Goal: Information Seeking & Learning: Learn about a topic

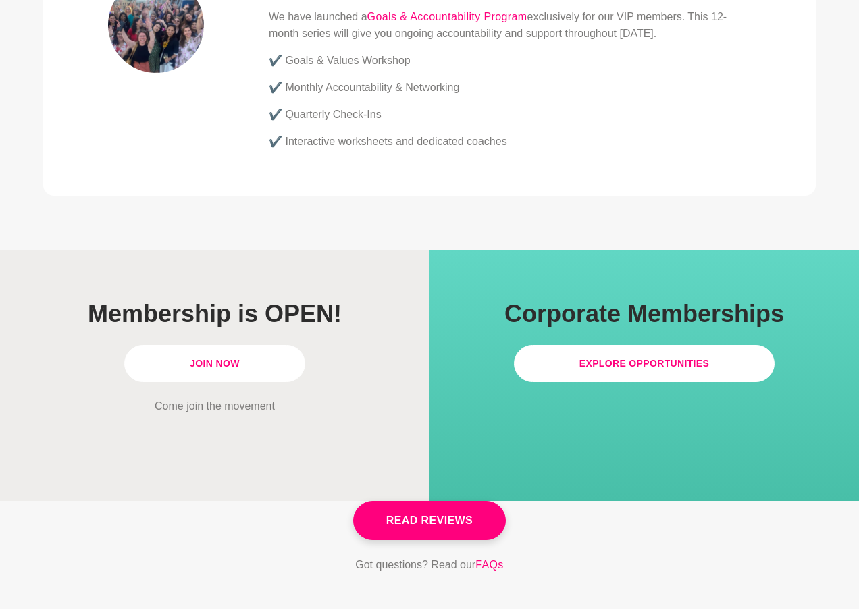
scroll to position [3918, 0]
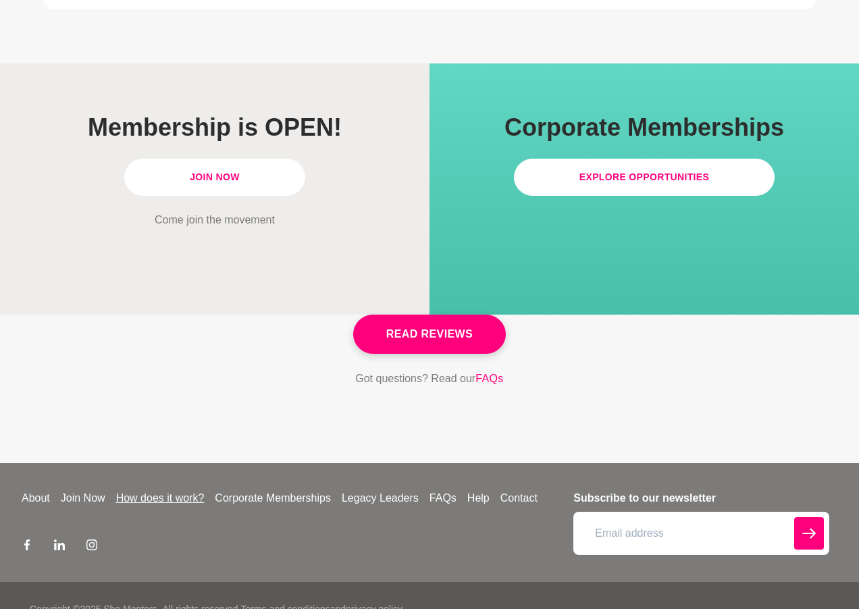
click at [158, 490] on link "How does it work?" at bounding box center [160, 498] width 99 height 16
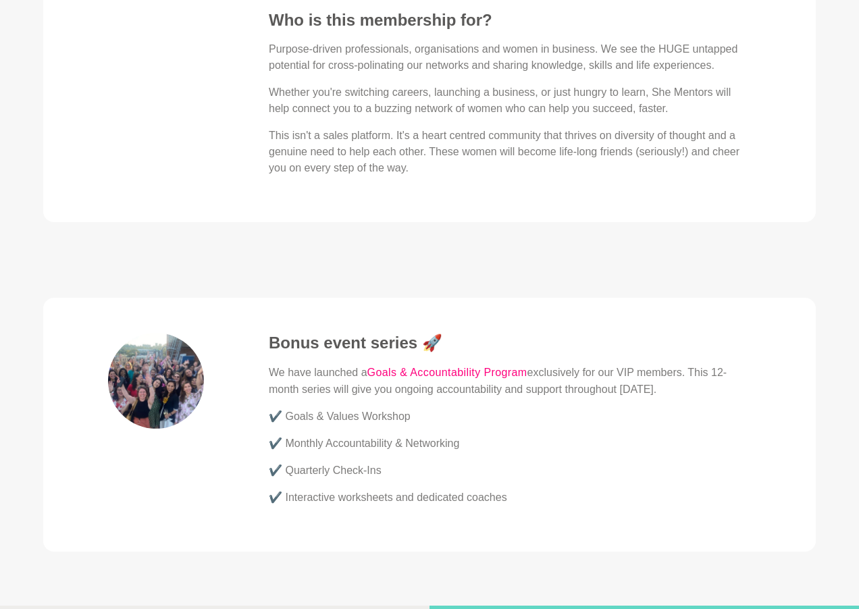
scroll to position [3378, 0]
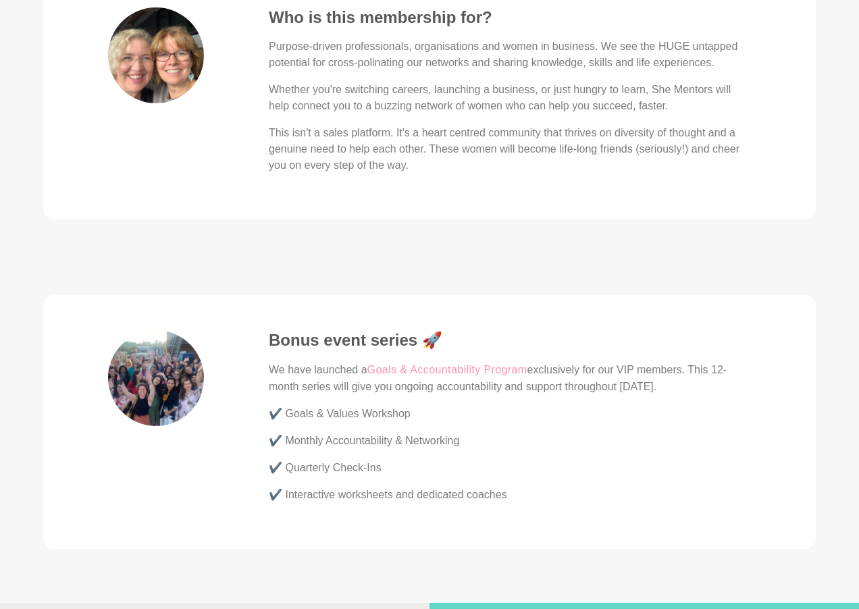
click at [484, 361] on link "Goals & Accountability Program" at bounding box center [447, 370] width 160 height 18
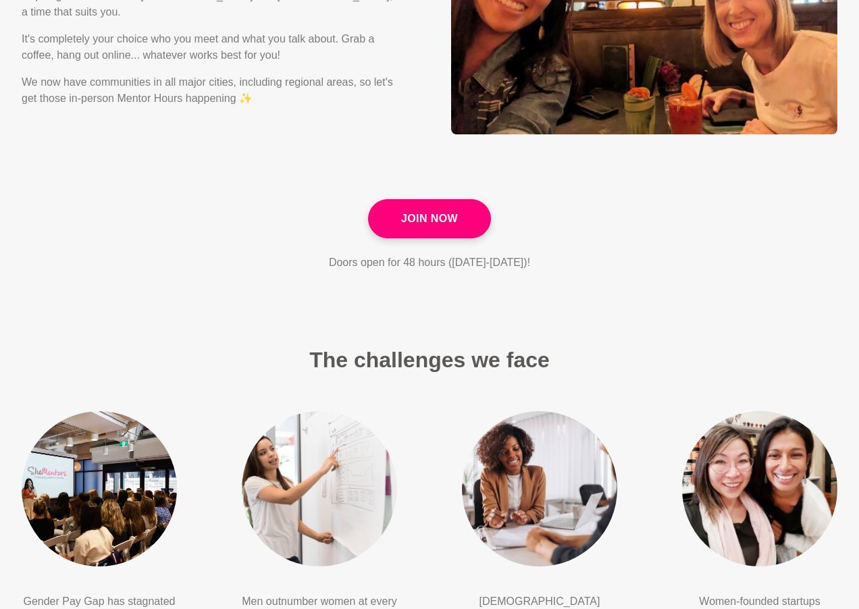
scroll to position [1756, 0]
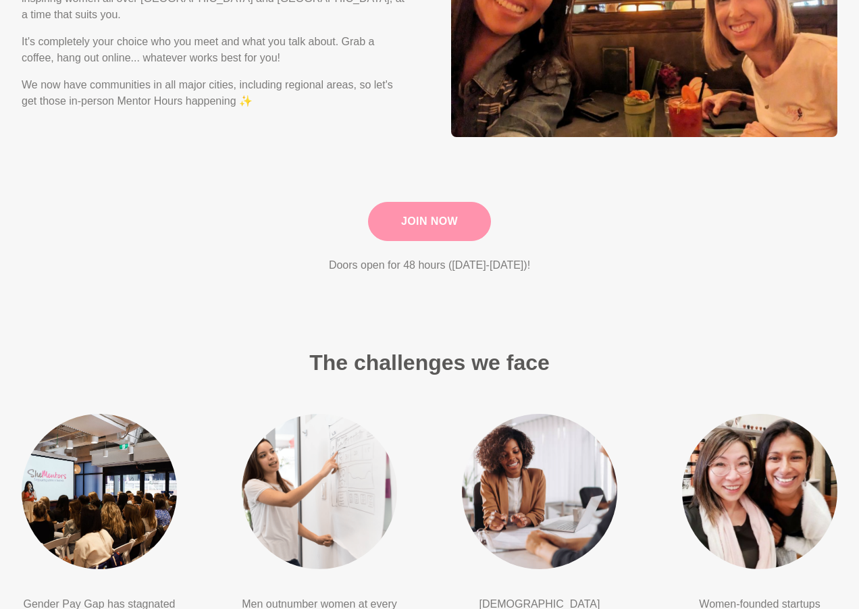
click at [428, 218] on link "Join Now" at bounding box center [429, 221] width 123 height 39
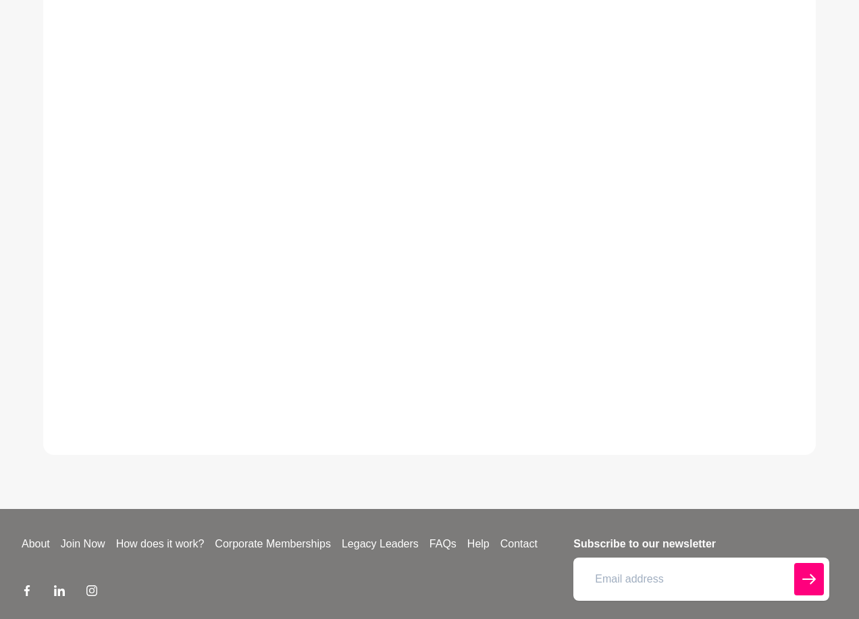
scroll to position [470, 0]
click at [449, 552] on link "FAQs" at bounding box center [443, 544] width 38 height 16
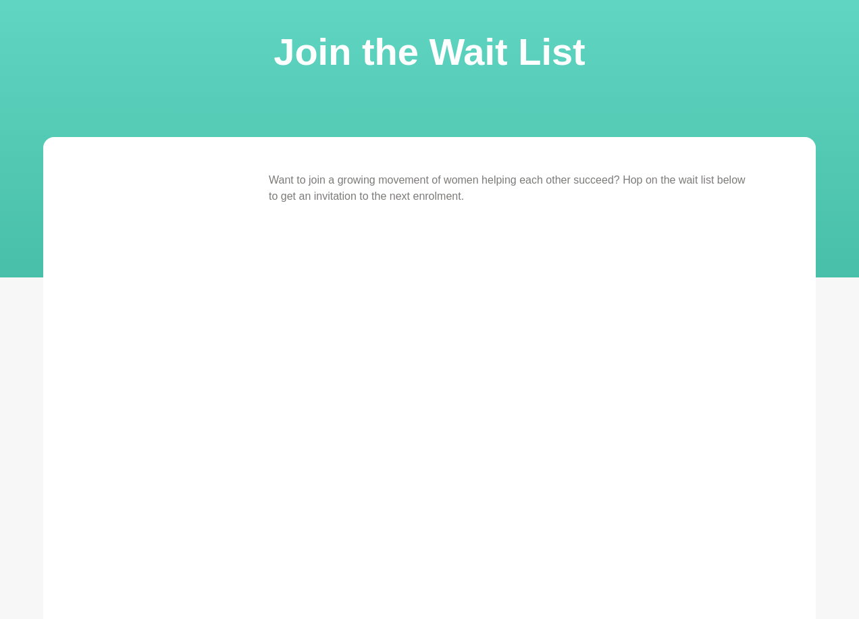
scroll to position [0, 0]
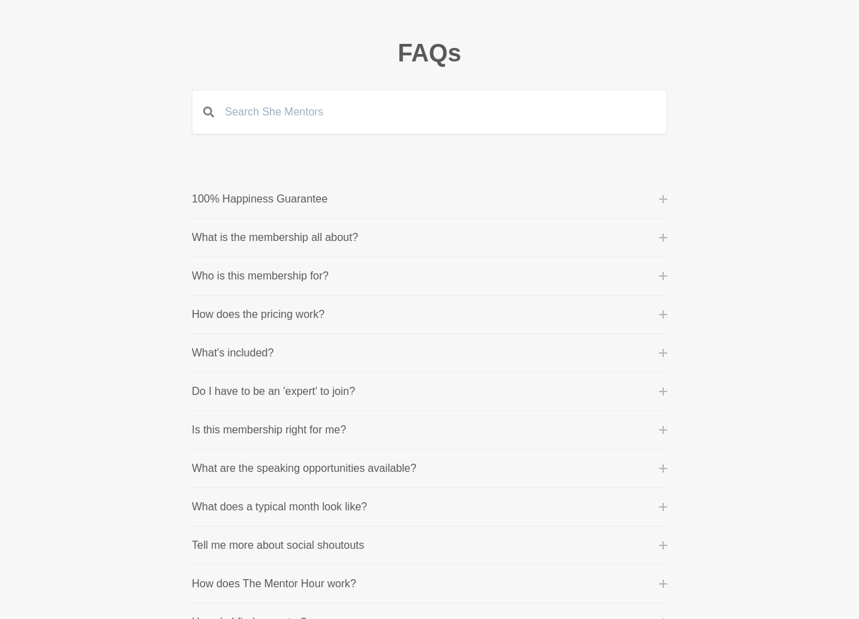
scroll to position [135, 0]
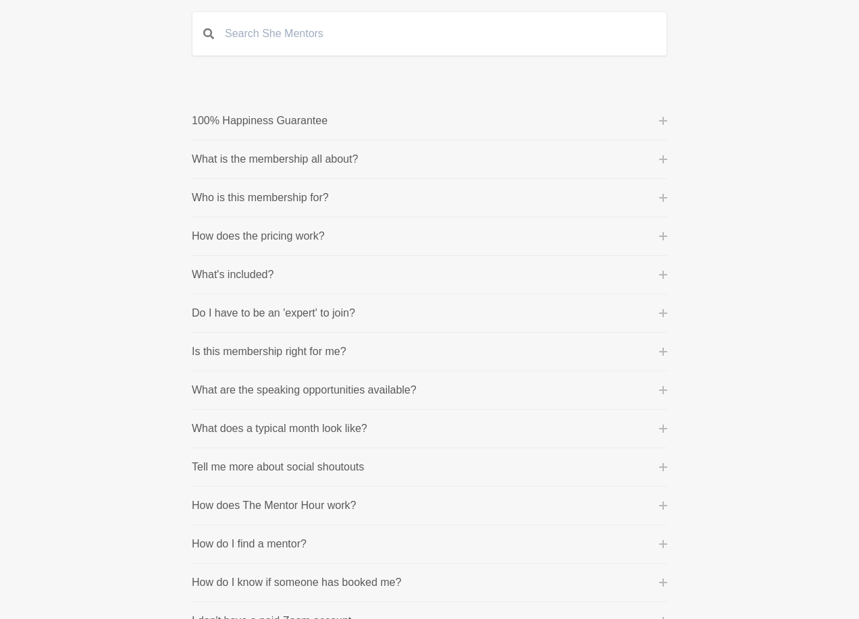
click at [662, 158] on icon at bounding box center [663, 159] width 8 height 8
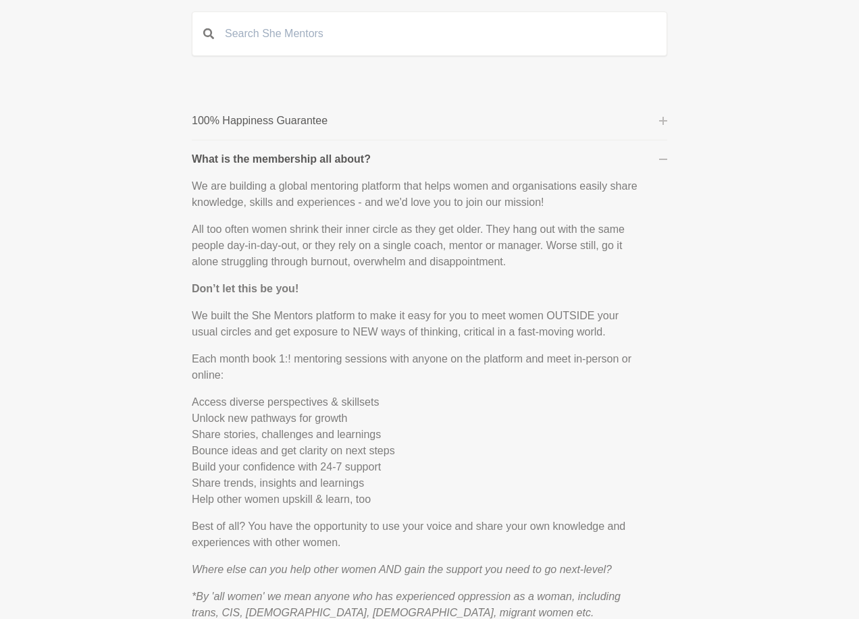
click at [661, 158] on icon at bounding box center [663, 159] width 8 height 8
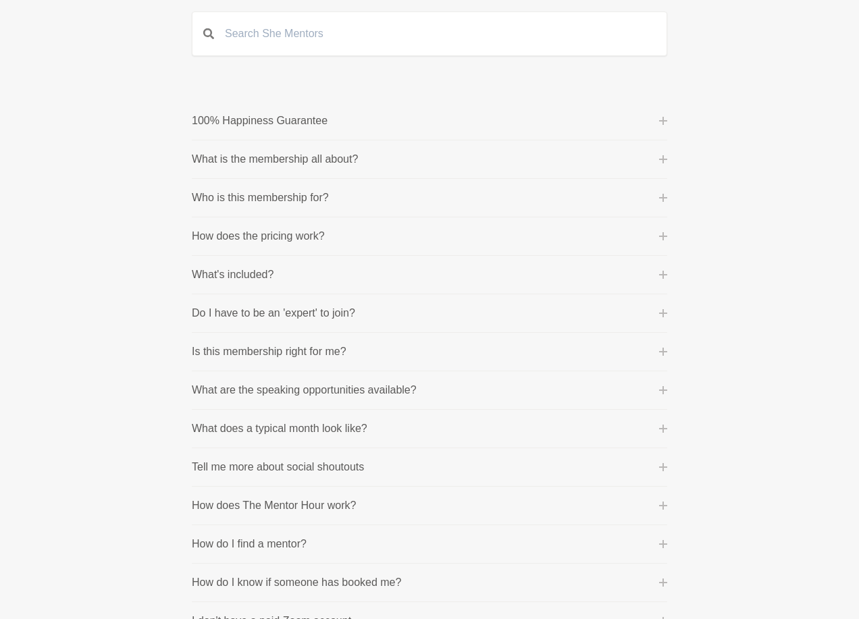
click at [662, 200] on icon at bounding box center [663, 198] width 8 height 8
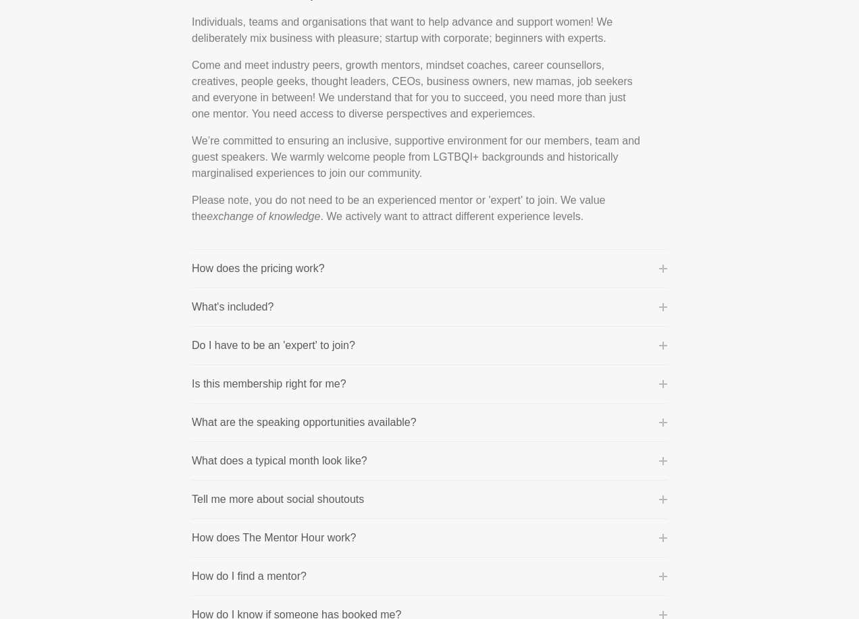
scroll to position [270, 0]
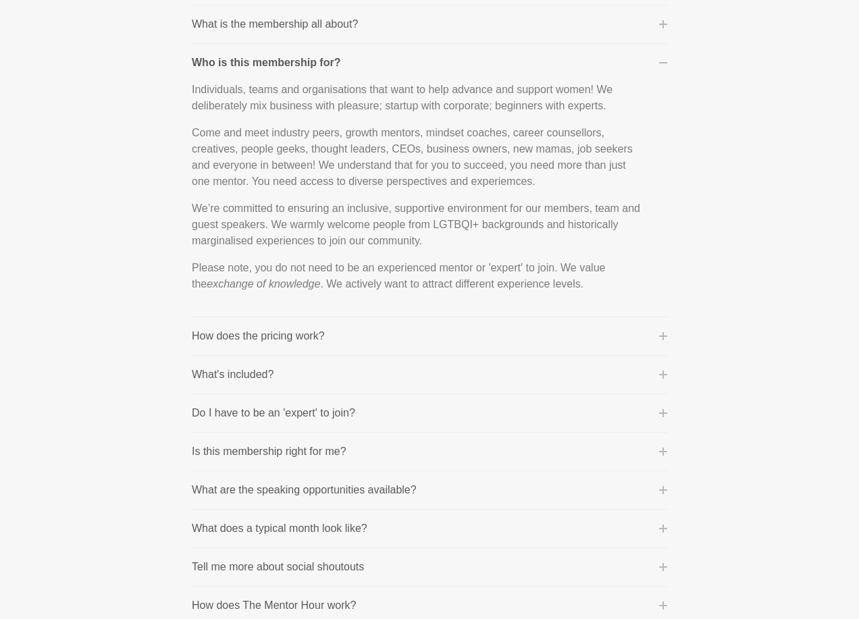
click at [663, 66] on icon at bounding box center [663, 63] width 8 height 8
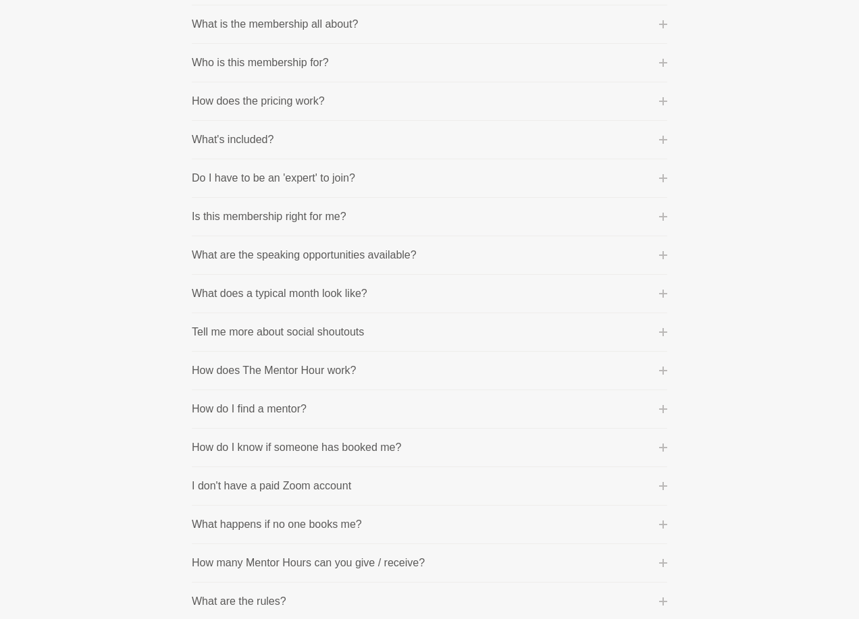
click at [666, 103] on icon at bounding box center [663, 101] width 8 height 8
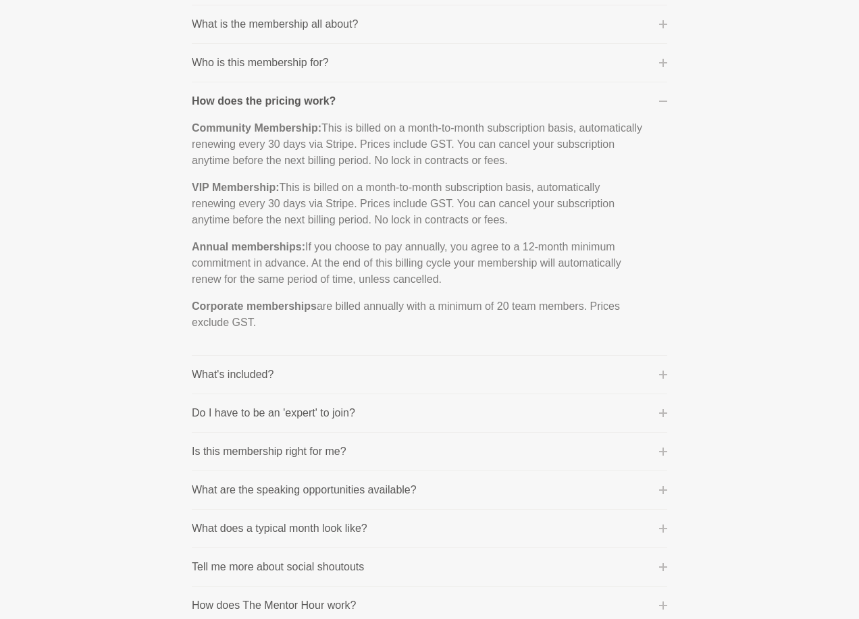
click at [665, 105] on button "How does the pricing work?" at bounding box center [430, 101] width 476 height 16
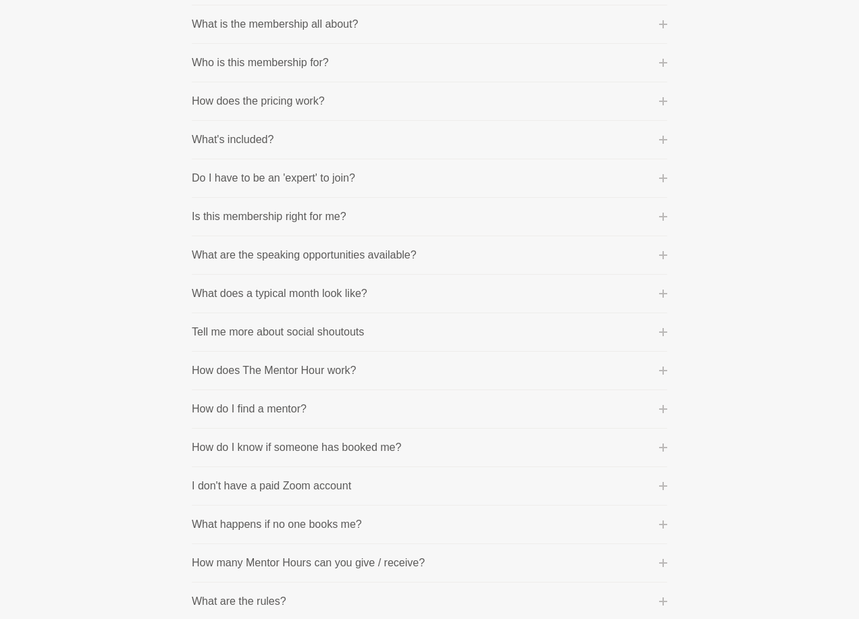
click at [665, 134] on button "What's included?" at bounding box center [430, 140] width 476 height 16
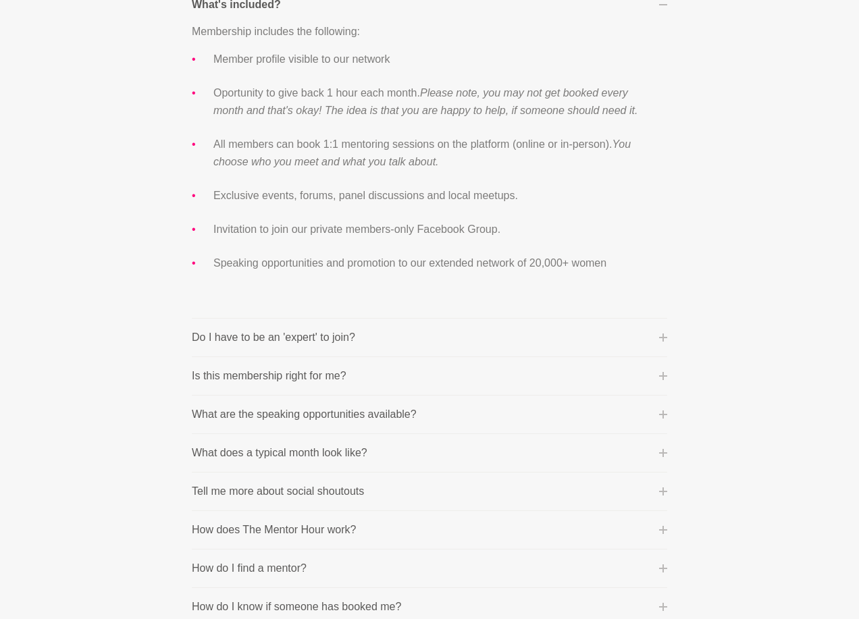
scroll to position [338, 0]
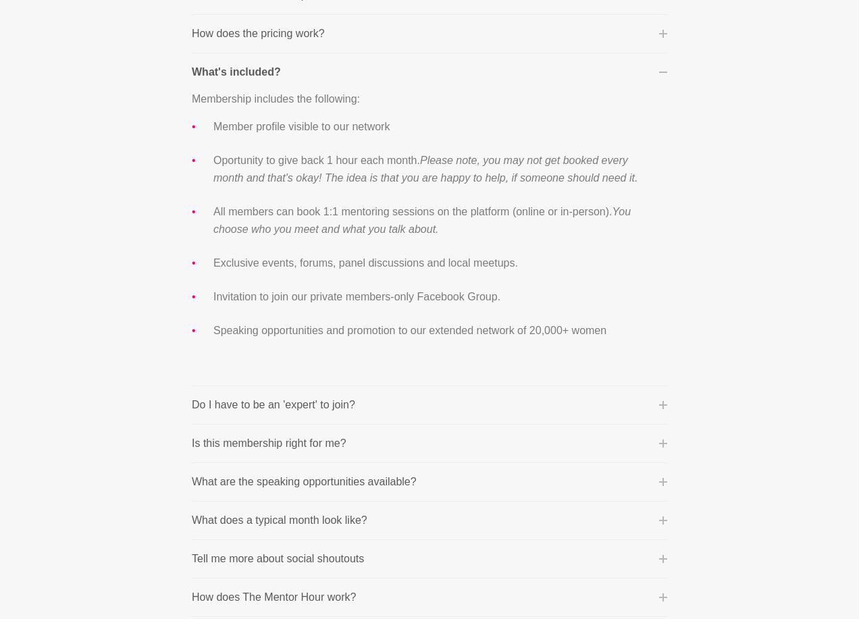
click at [665, 69] on icon at bounding box center [663, 72] width 8 height 8
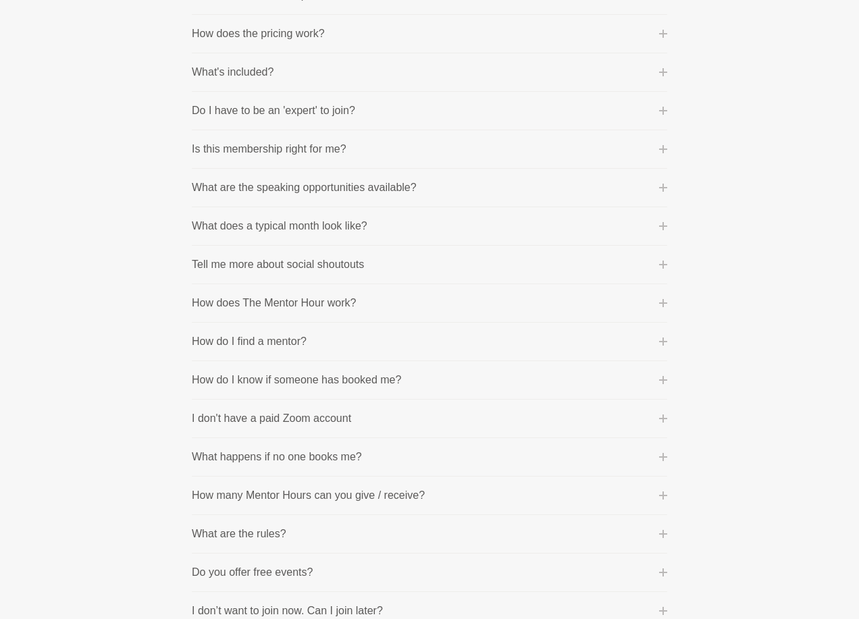
click at [669, 153] on section "100% Happiness Guarantee One of our core values is 'purpose before profit' beca…" at bounding box center [429, 341] width 519 height 885
click at [668, 150] on section "100% Happiness Guarantee One of our core values is 'purpose before profit' beca…" at bounding box center [429, 341] width 519 height 885
click at [663, 147] on icon at bounding box center [663, 149] width 8 height 8
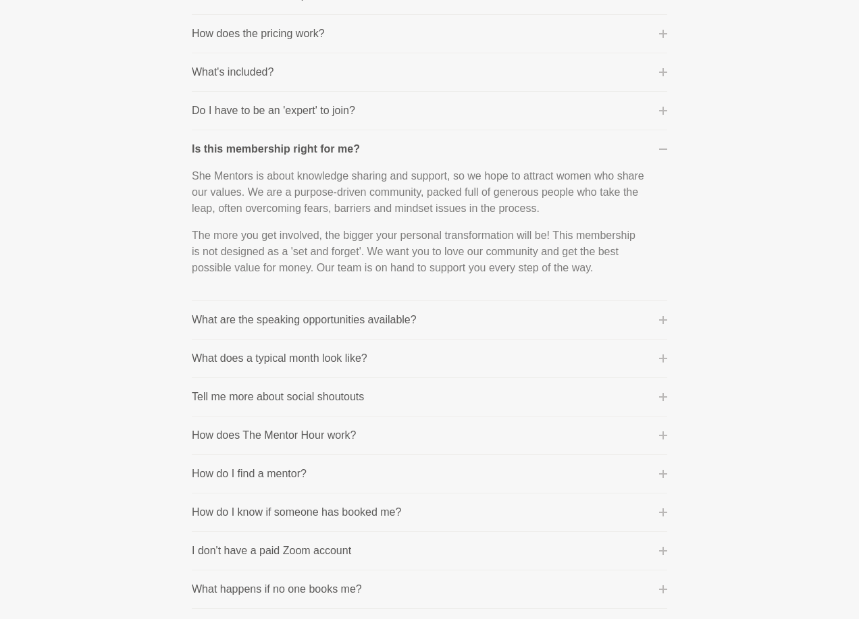
click at [666, 150] on icon at bounding box center [663, 149] width 8 height 1
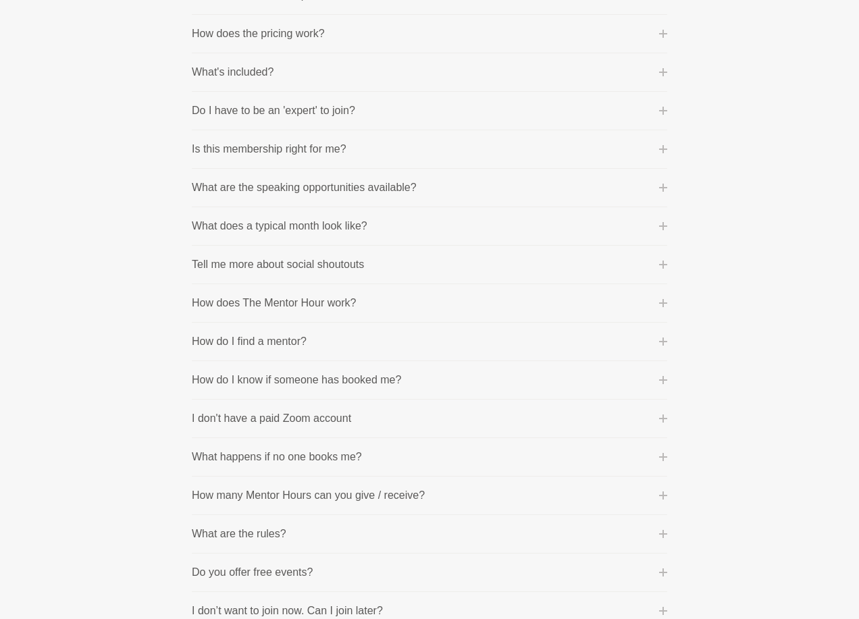
click at [663, 191] on icon at bounding box center [663, 188] width 8 height 8
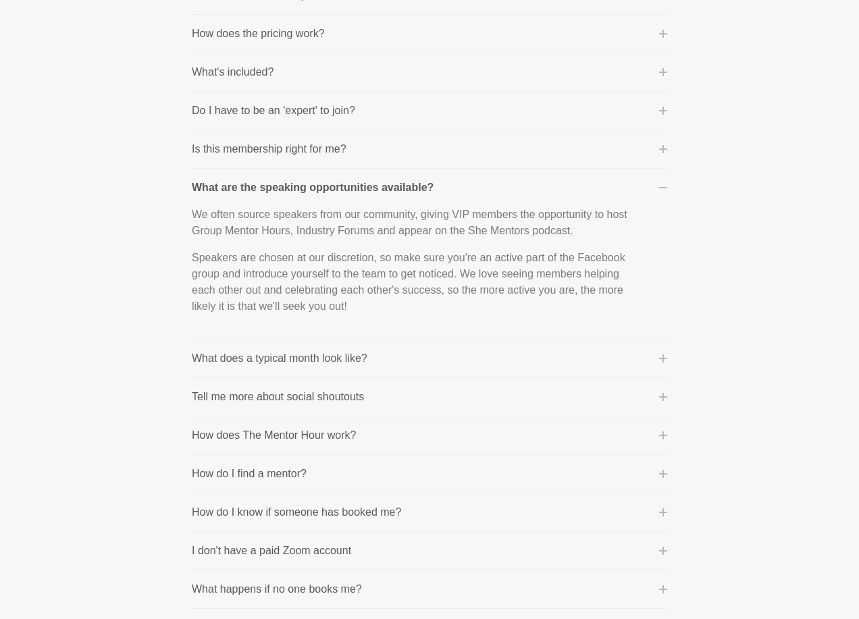
click at [667, 186] on icon at bounding box center [663, 188] width 8 height 8
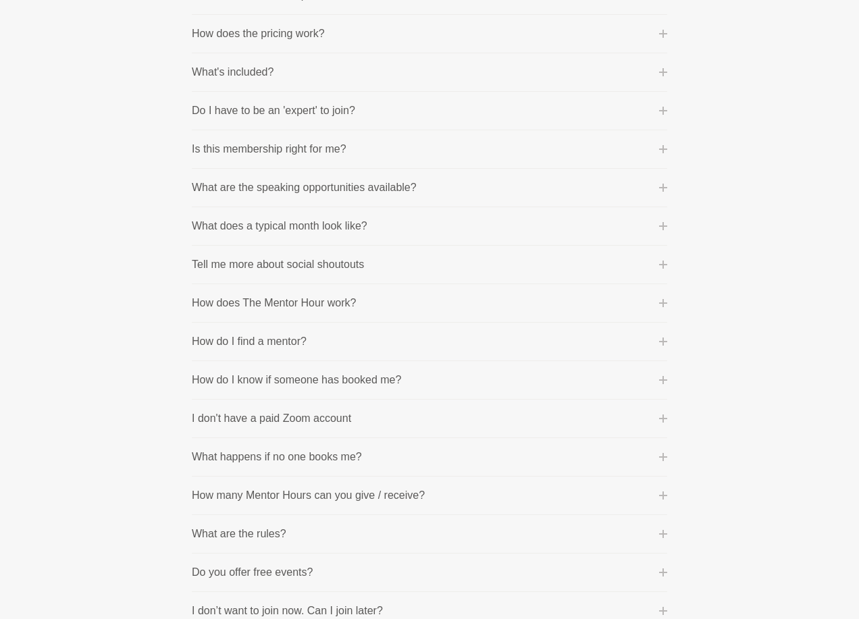
click at [659, 228] on button "What does a typical month look like?" at bounding box center [430, 226] width 476 height 16
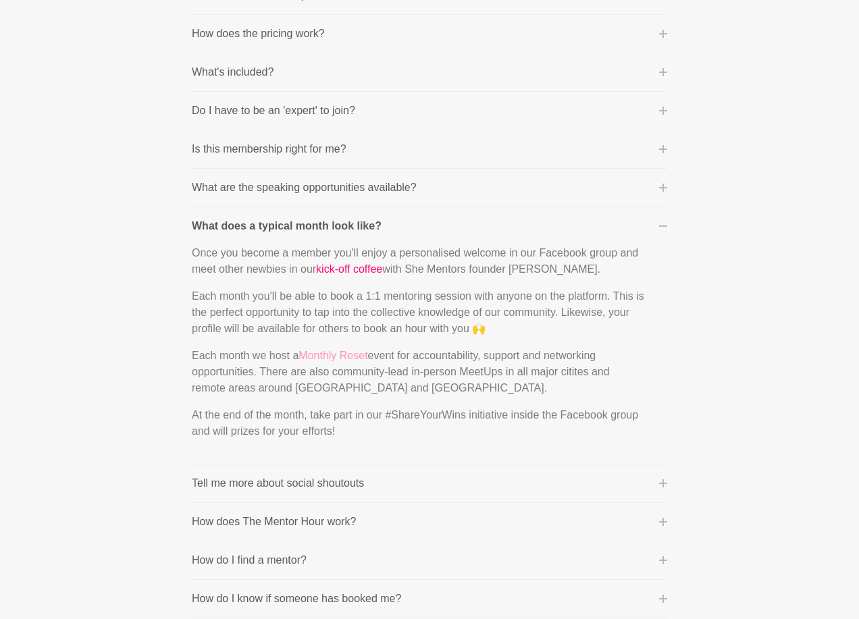
click at [332, 355] on link "Monthly Reset" at bounding box center [333, 355] width 69 height 11
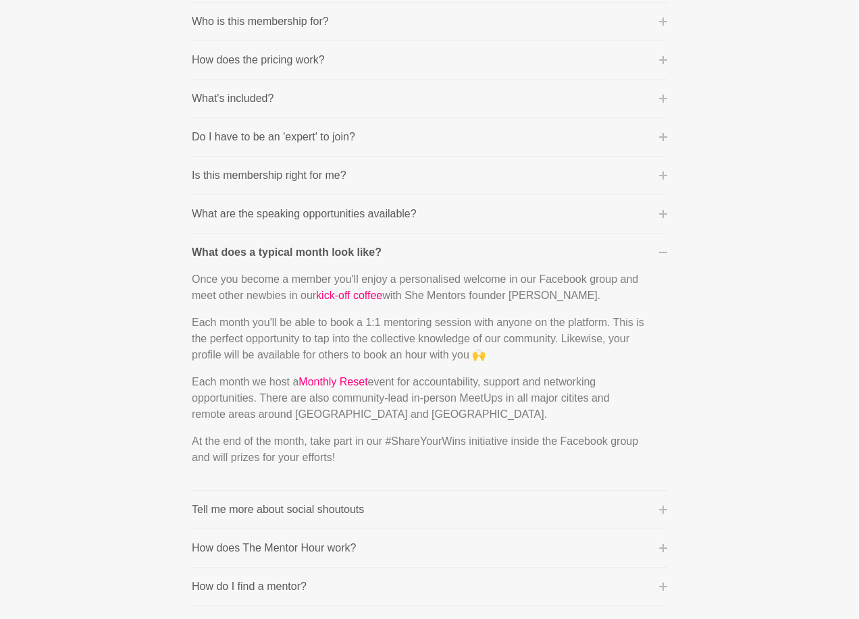
scroll to position [270, 0]
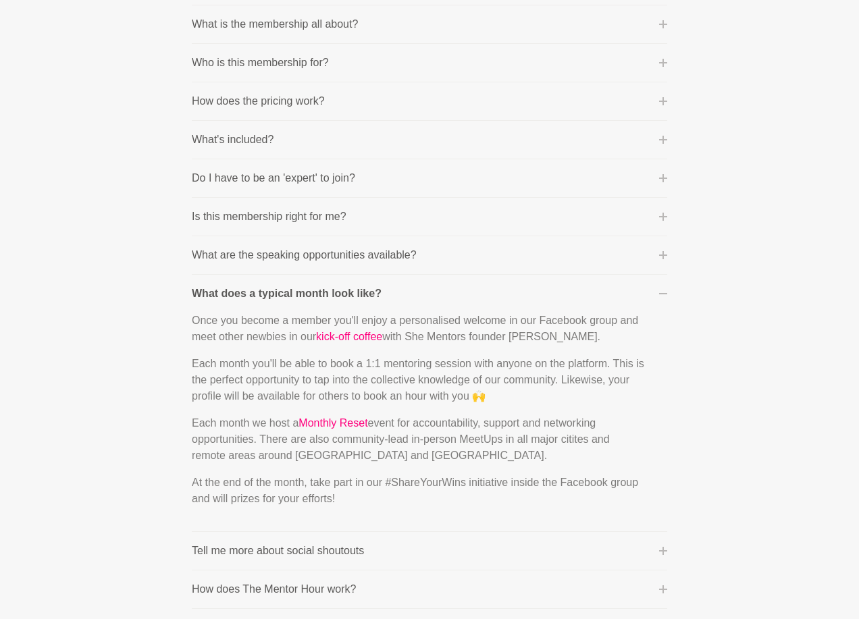
click at [665, 104] on icon at bounding box center [663, 101] width 8 height 8
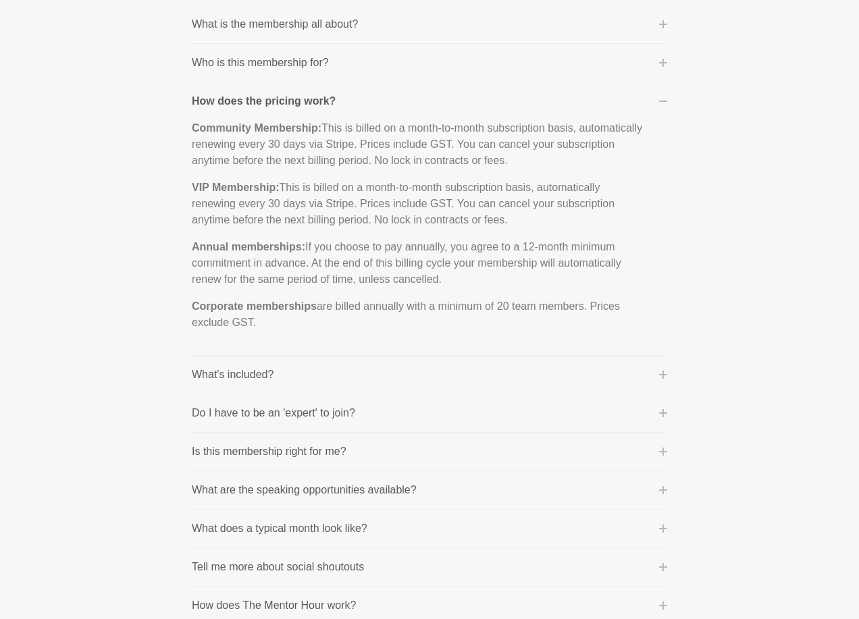
click at [661, 101] on icon at bounding box center [663, 101] width 8 height 1
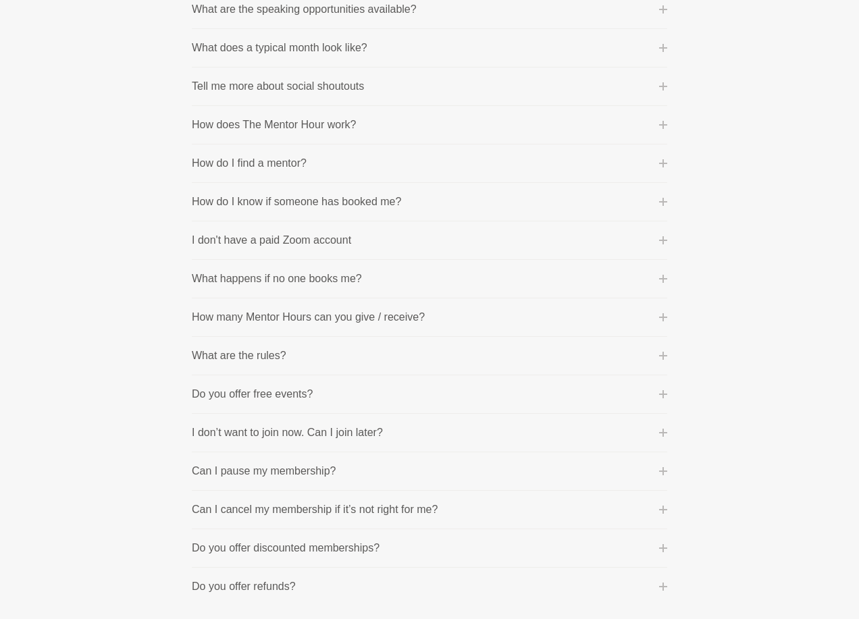
scroll to position [540, 0]
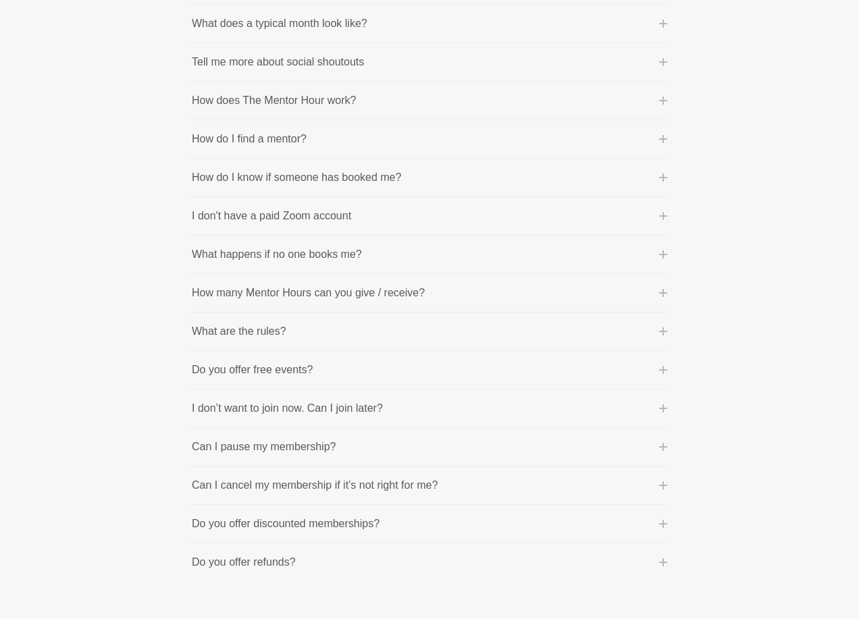
click at [661, 218] on icon at bounding box center [663, 216] width 8 height 8
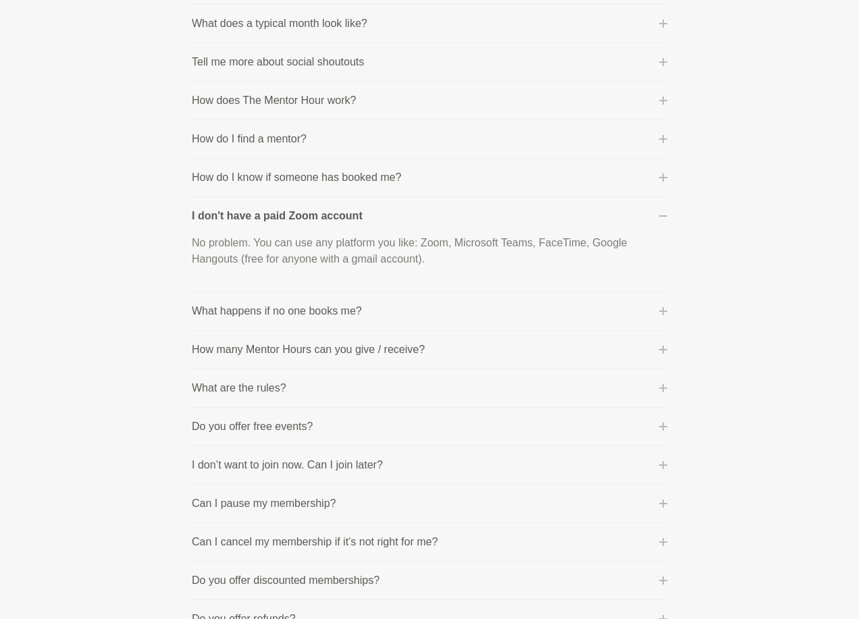
click at [661, 218] on icon at bounding box center [663, 216] width 8 height 8
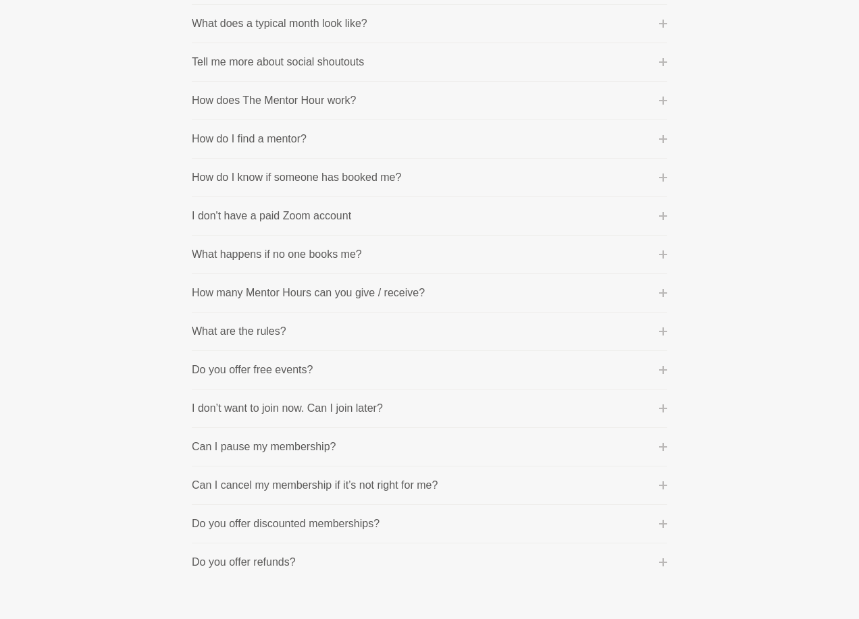
click at [662, 253] on icon at bounding box center [663, 255] width 8 height 8
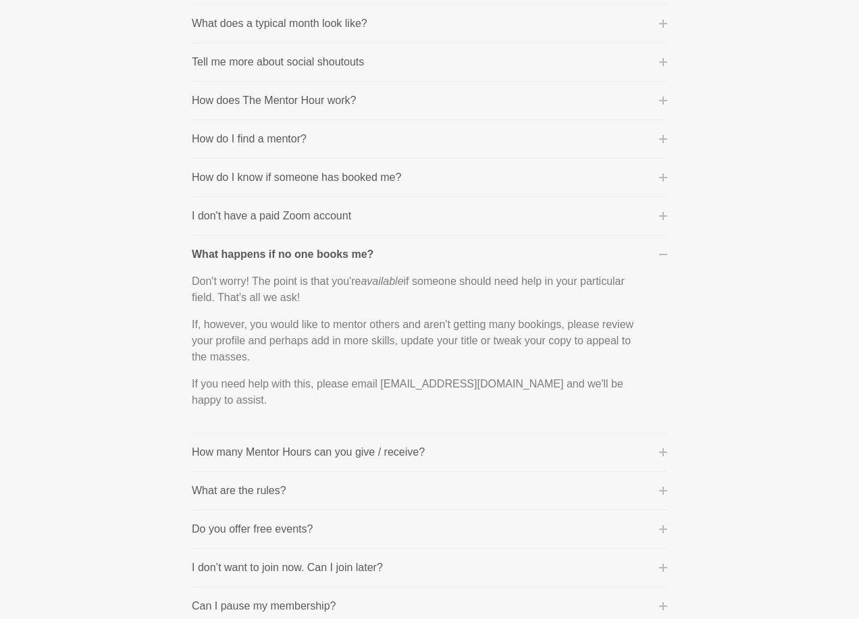
click at [662, 253] on icon at bounding box center [663, 255] width 8 height 8
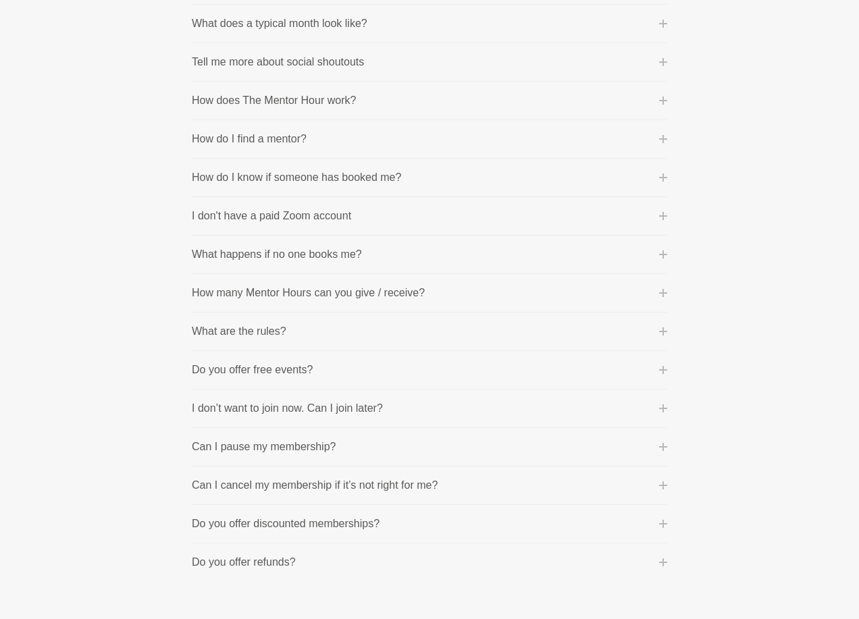
click at [664, 297] on button "How many Mentor Hours can you give / receive?" at bounding box center [430, 293] width 476 height 16
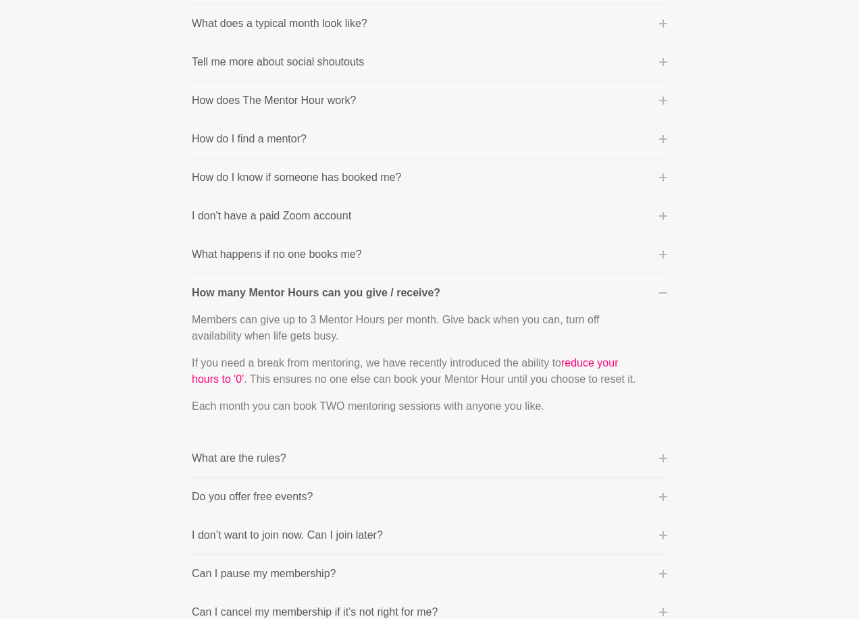
click at [664, 297] on button "How many Mentor Hours can you give / receive?" at bounding box center [430, 293] width 476 height 16
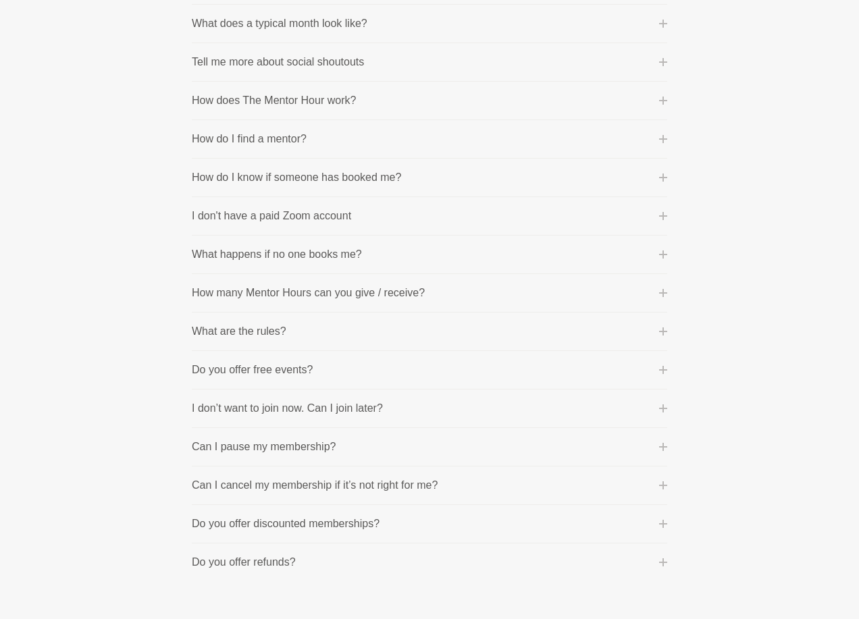
click at [669, 334] on section "100% Happiness Guarantee One of our core values is 'purpose before profit' beca…" at bounding box center [429, 139] width 519 height 885
click at [660, 333] on icon at bounding box center [663, 332] width 8 height 8
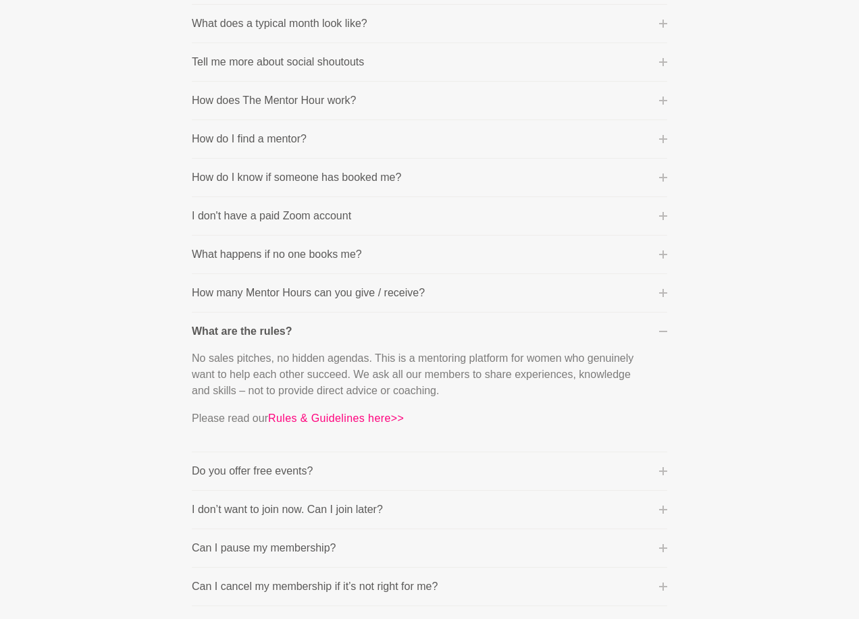
click at [660, 333] on icon at bounding box center [663, 332] width 8 height 8
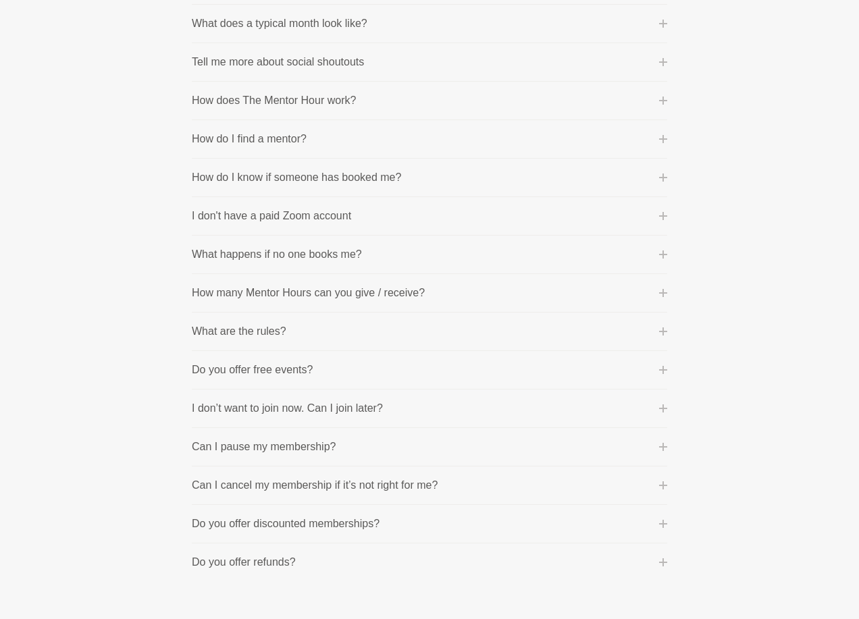
click at [664, 370] on icon at bounding box center [663, 370] width 8 height 8
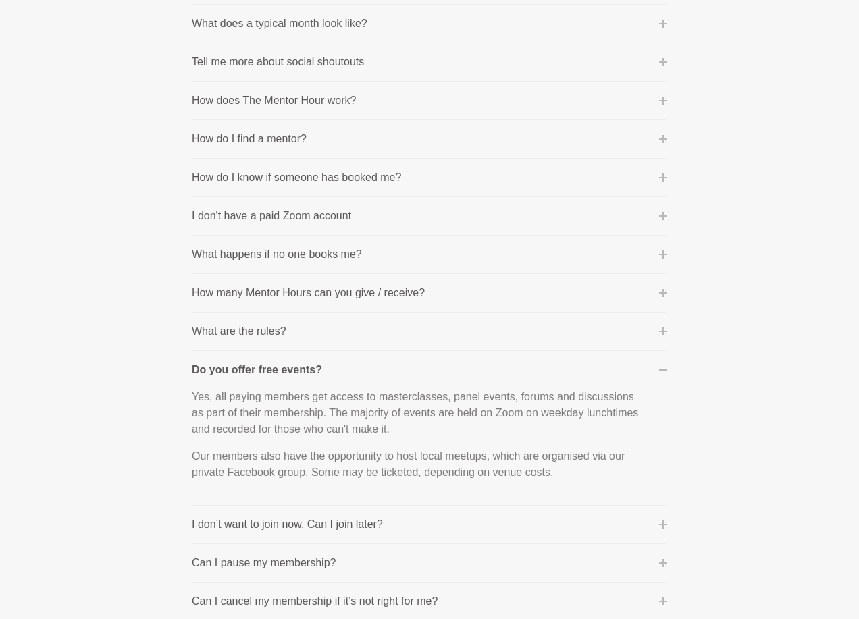
click at [664, 370] on icon at bounding box center [663, 370] width 8 height 1
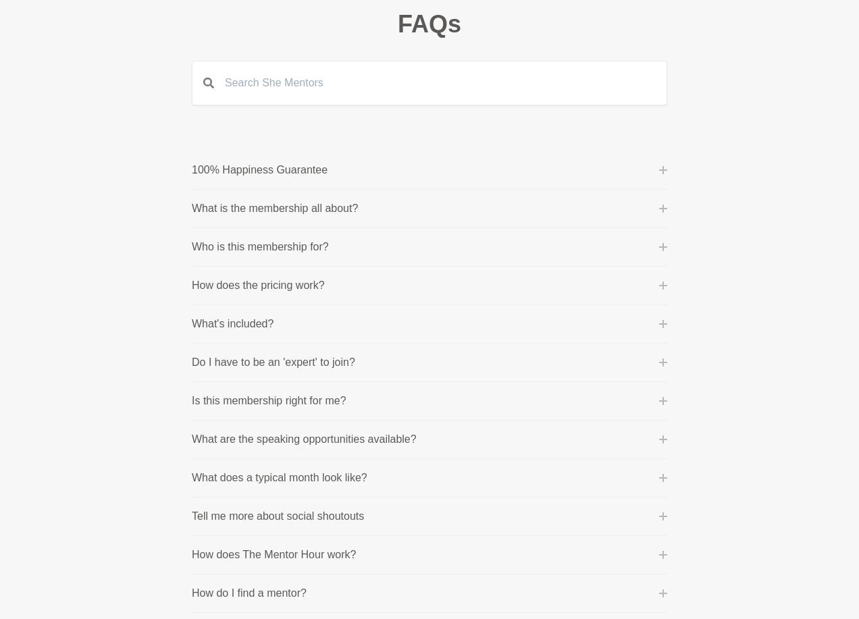
scroll to position [0, 0]
